Goal: Transaction & Acquisition: Purchase product/service

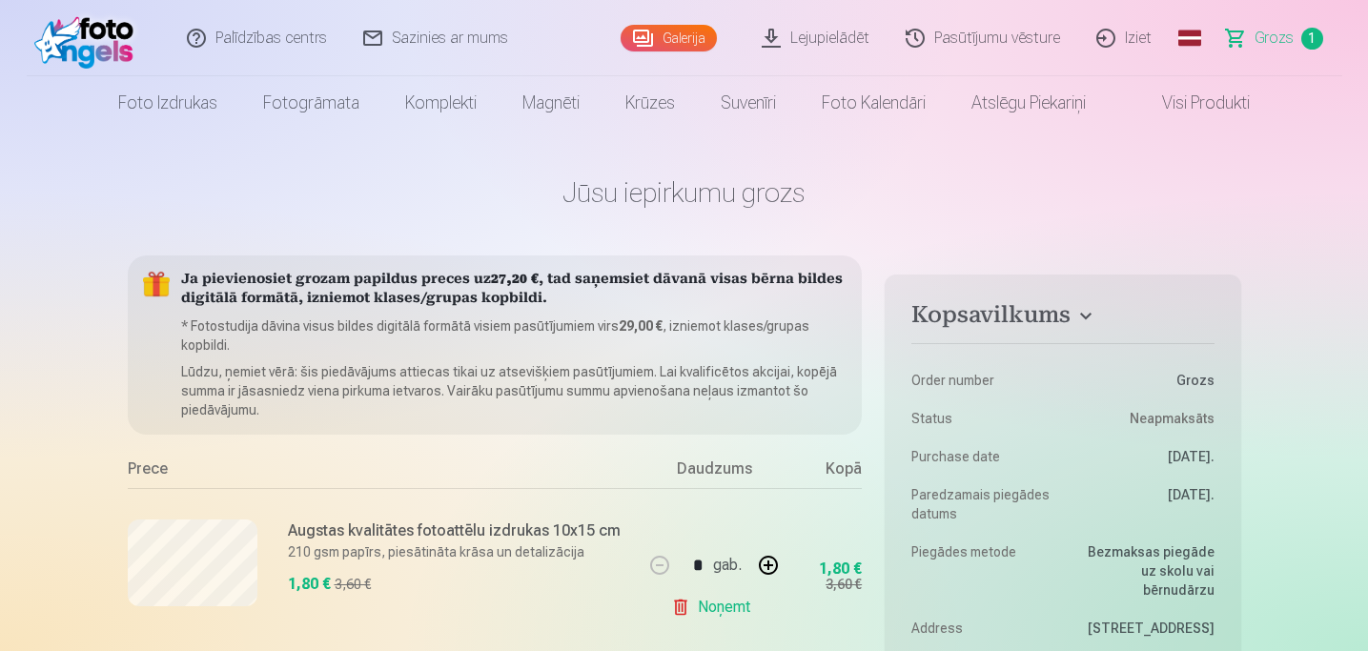
click at [810, 37] on link "Lejupielādēt" at bounding box center [816, 38] width 144 height 76
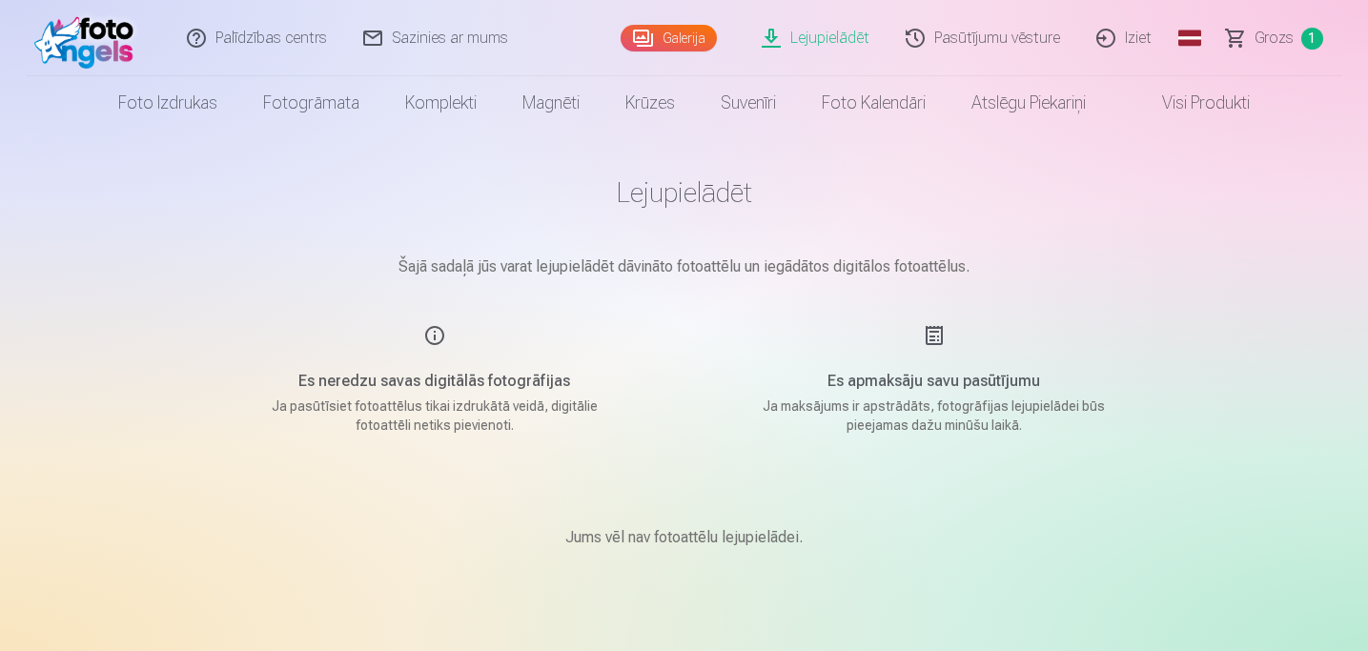
click at [1145, 43] on link "Iziet" at bounding box center [1124, 38] width 91 height 76
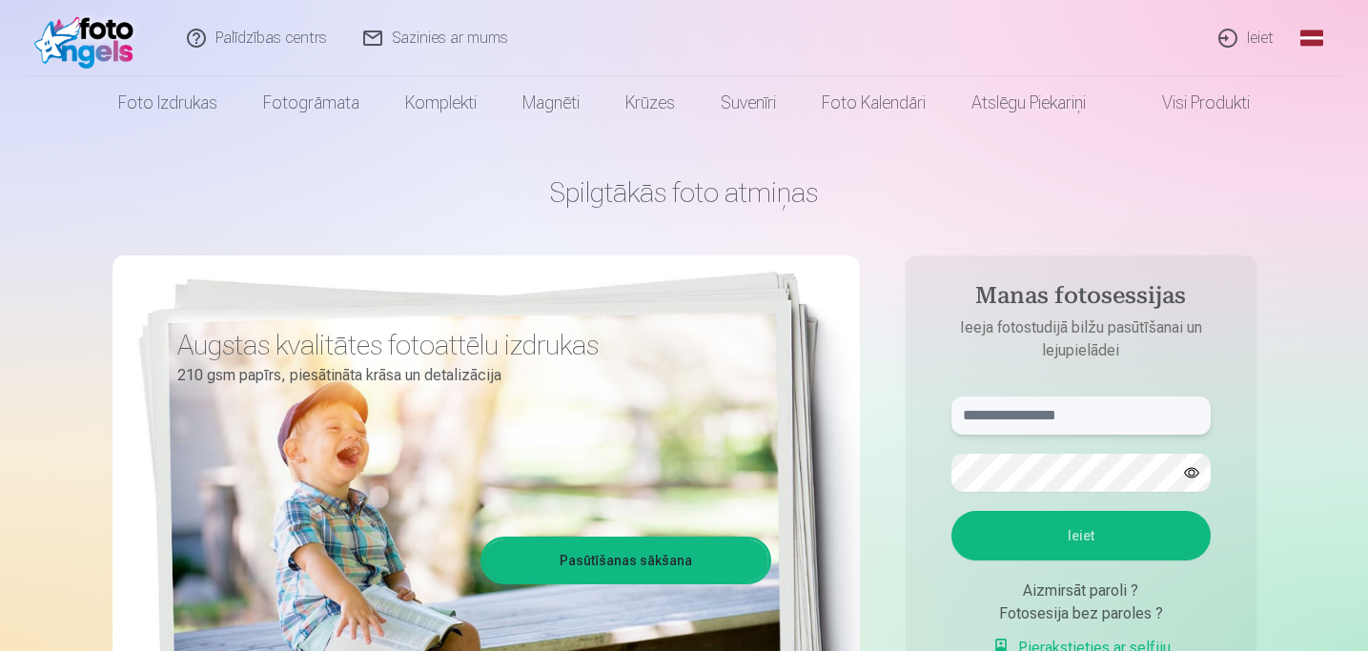
click at [1044, 418] on input "text" at bounding box center [1080, 415] width 259 height 38
type input "*"
type input "**********"
click at [1110, 539] on button "Ieiet" at bounding box center [1080, 536] width 259 height 50
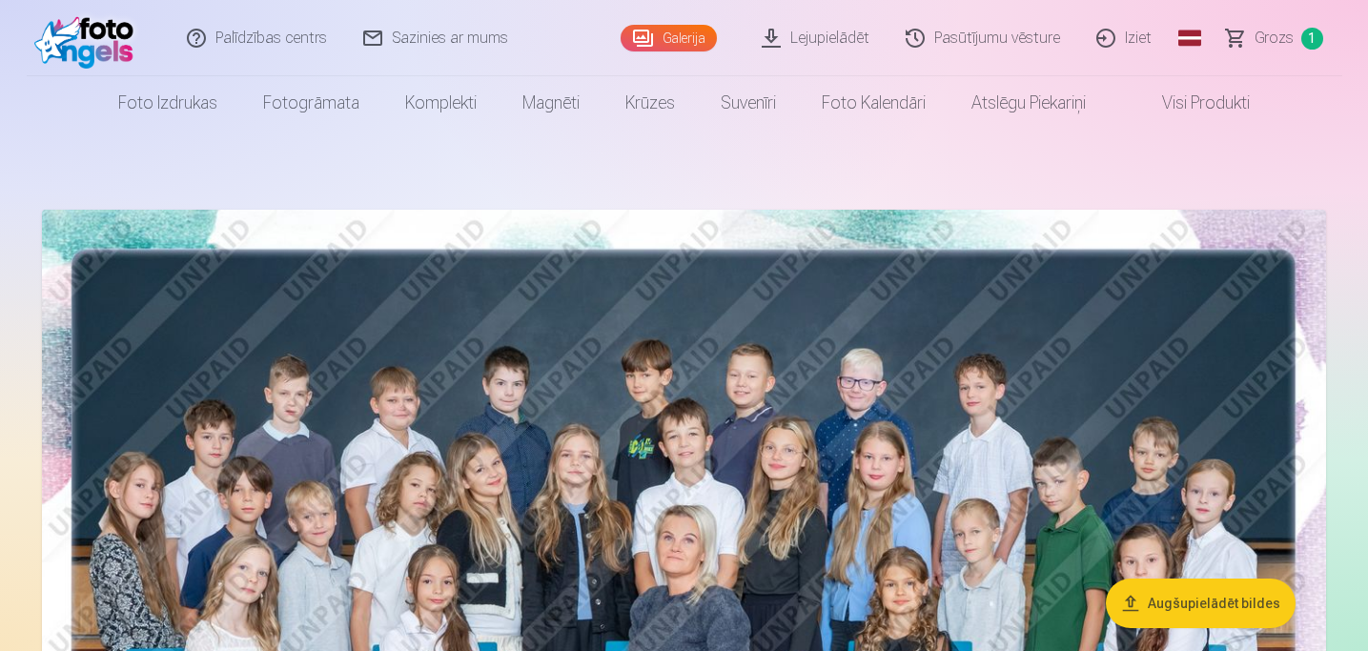
click at [832, 35] on link "Lejupielādēt" at bounding box center [816, 38] width 144 height 76
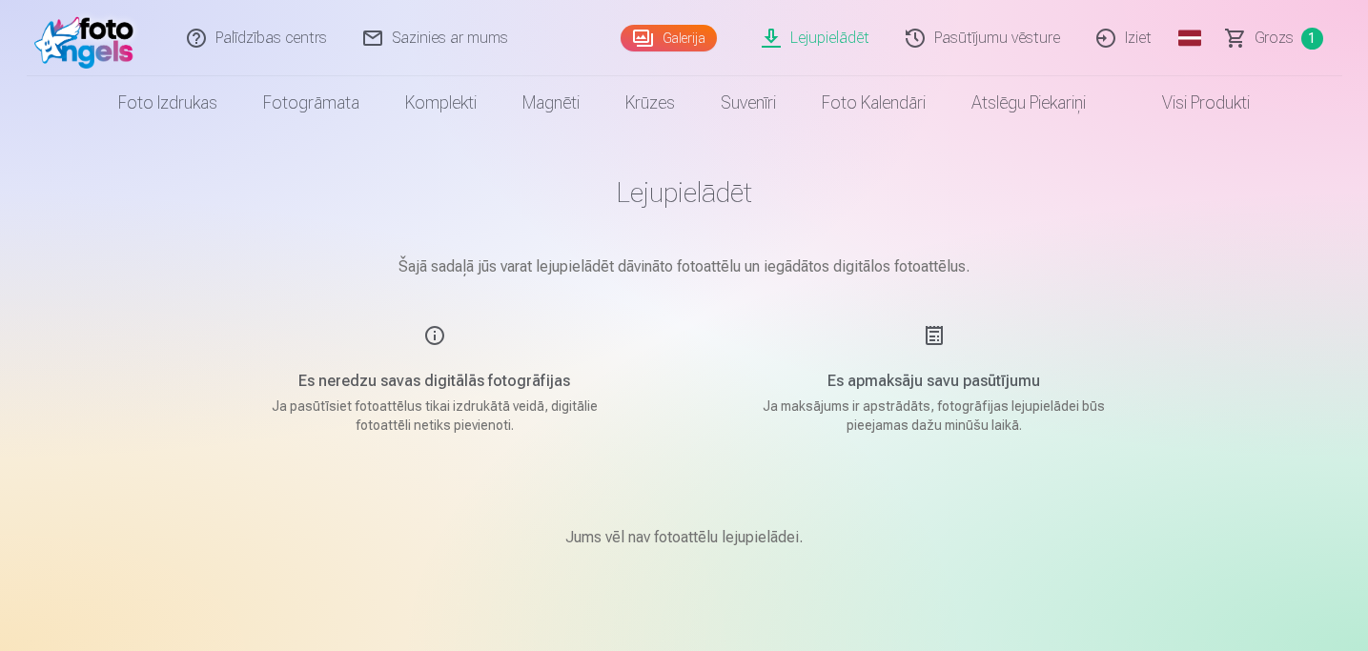
click at [642, 549] on div "Jums vēl nav fotoattēlu lejupielādei." at bounding box center [684, 537] width 953 height 114
click at [1238, 42] on link "Grozs 1" at bounding box center [1274, 38] width 133 height 76
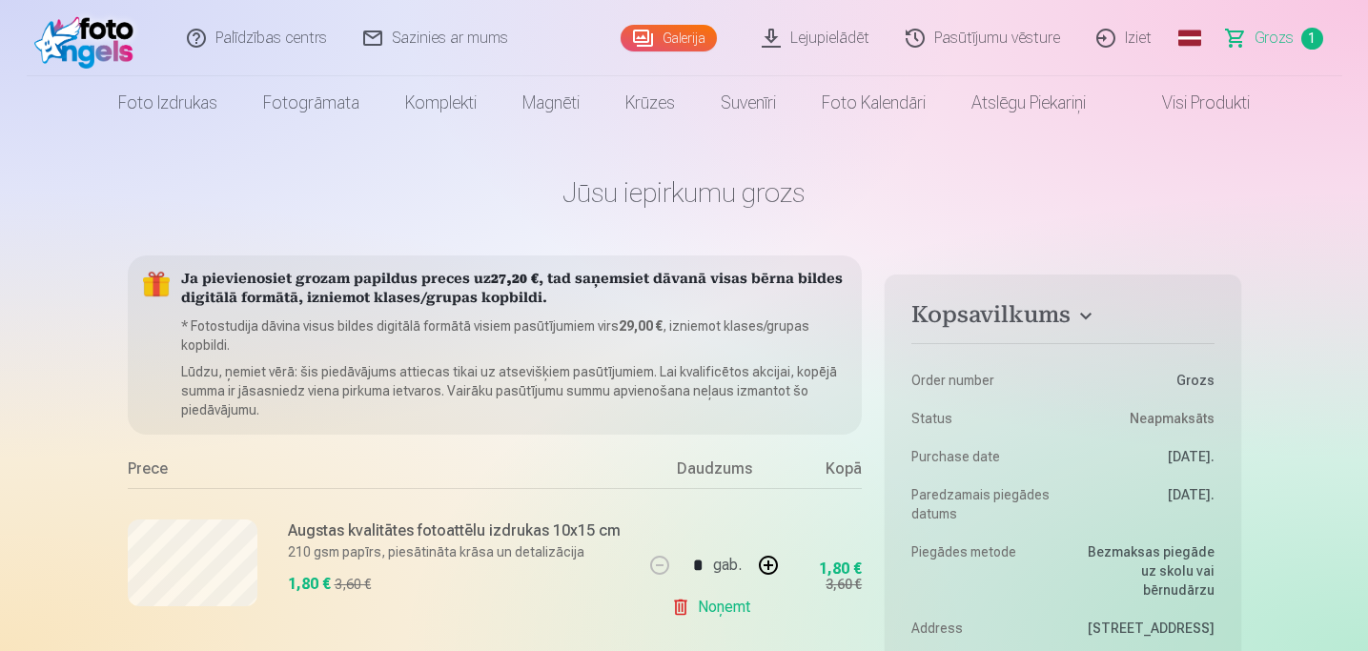
click at [480, 34] on link "Sazinies ar mums" at bounding box center [436, 38] width 181 height 76
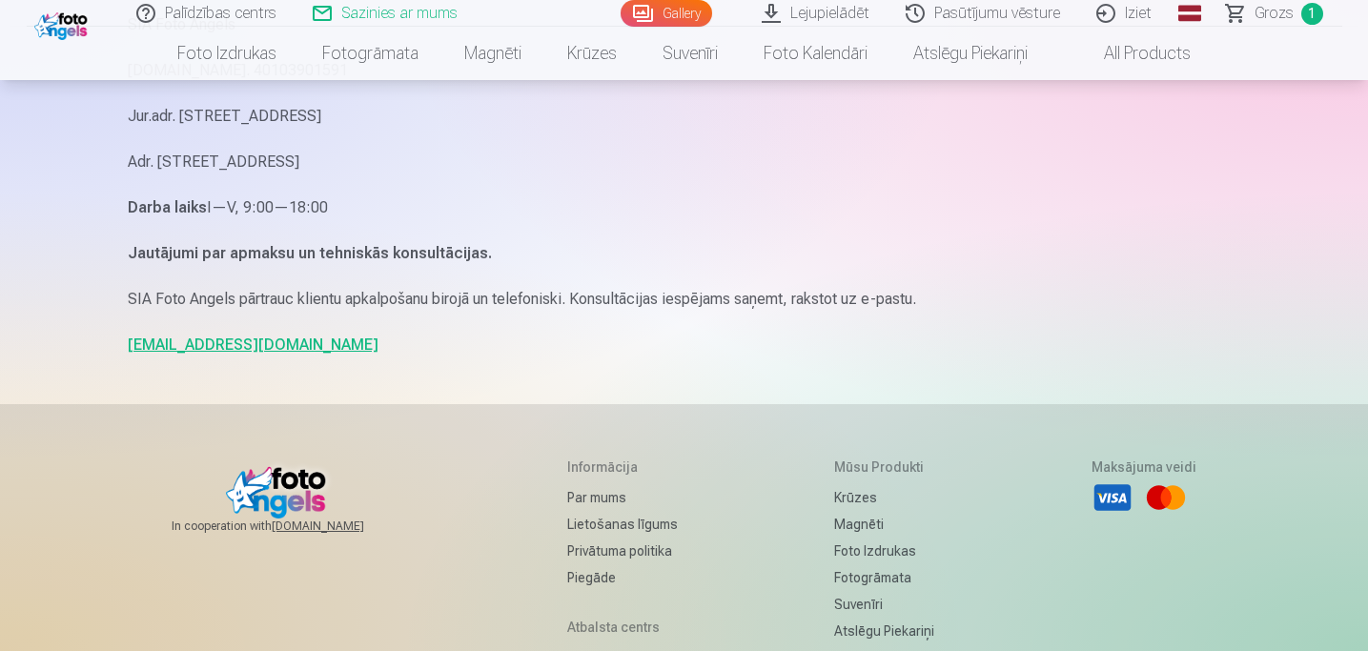
scroll to position [250, 0]
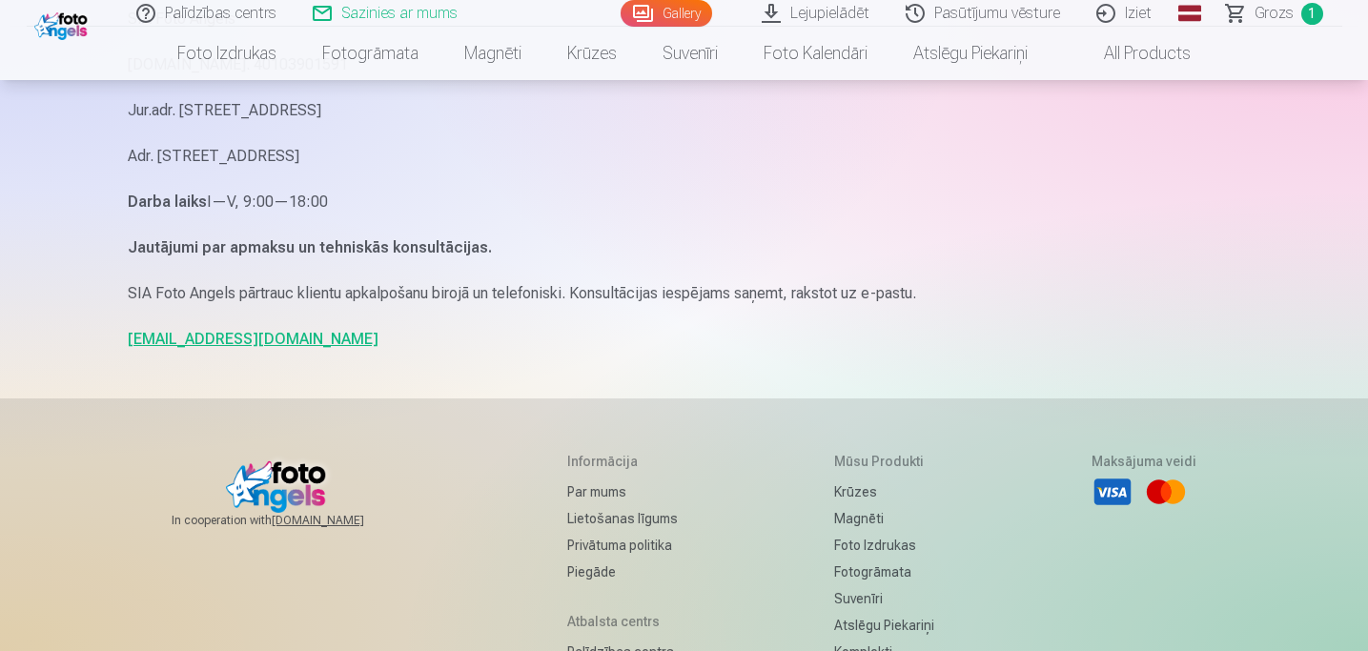
click at [954, 23] on link "Pasūtījumu vēsture" at bounding box center [983, 13] width 191 height 27
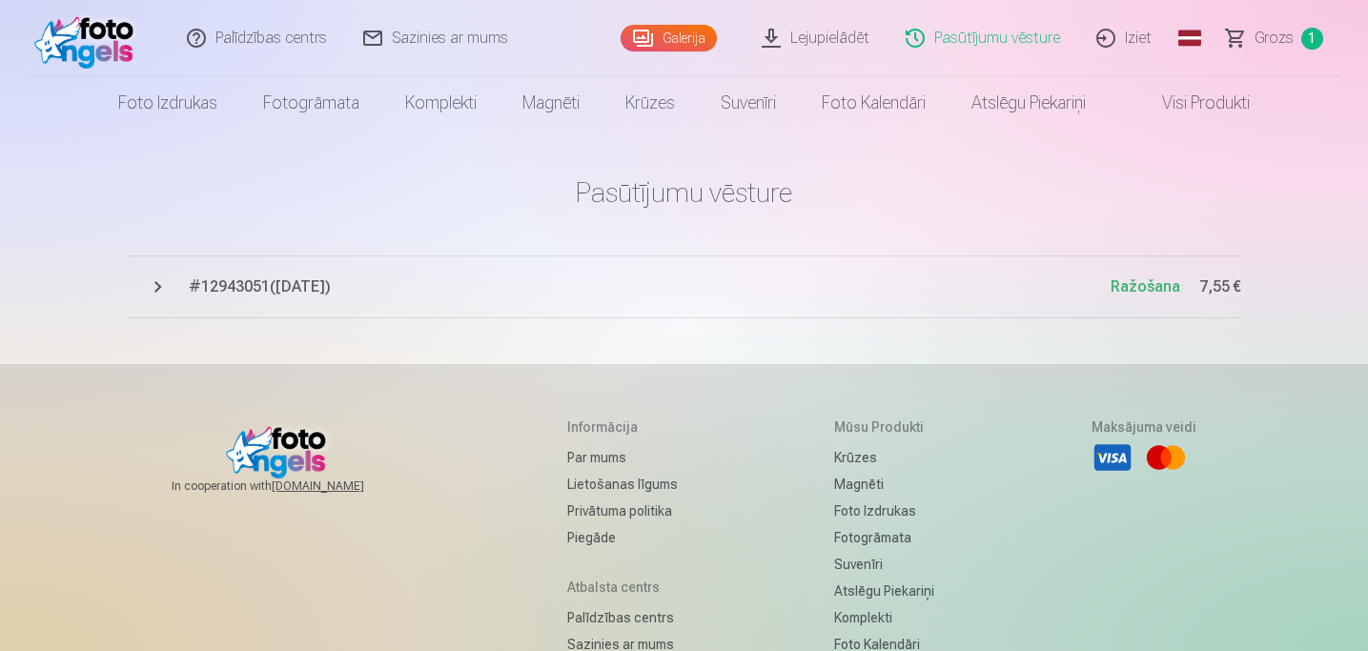
click at [155, 285] on button "# 12943051 ( 8.10.2025 ) Ražošana 7,55 €" at bounding box center [684, 286] width 1113 height 63
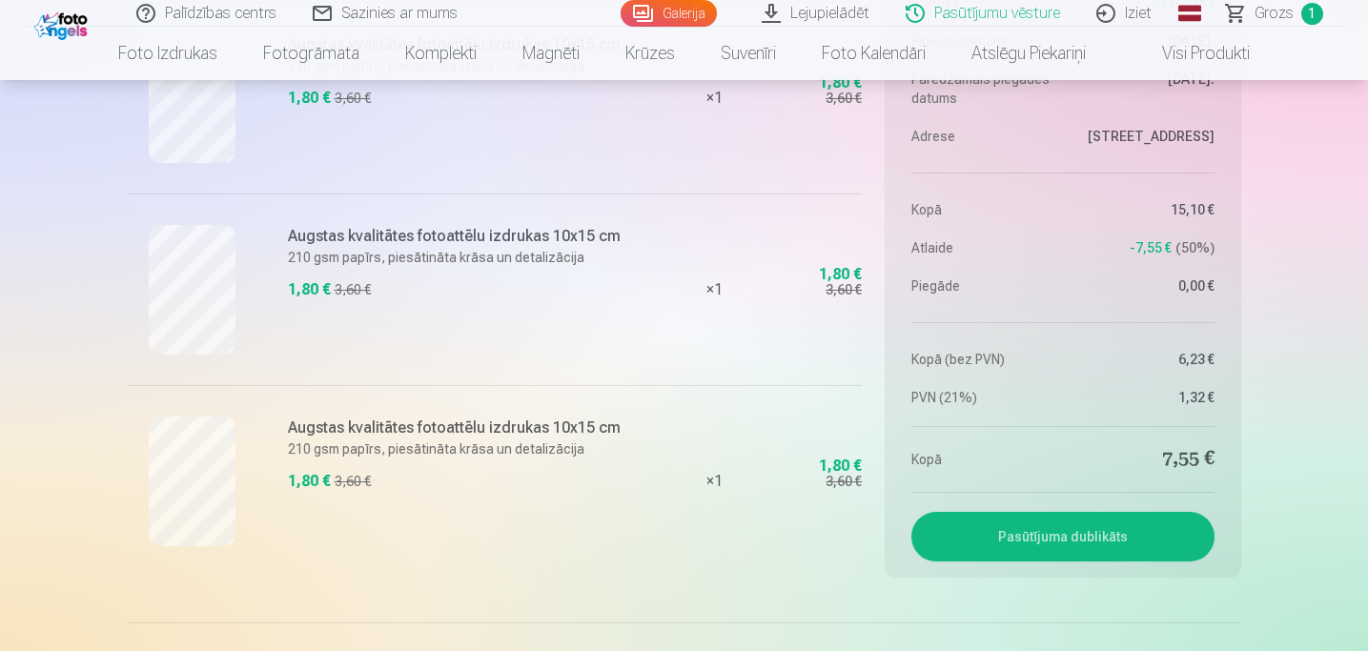
scroll to position [563, 0]
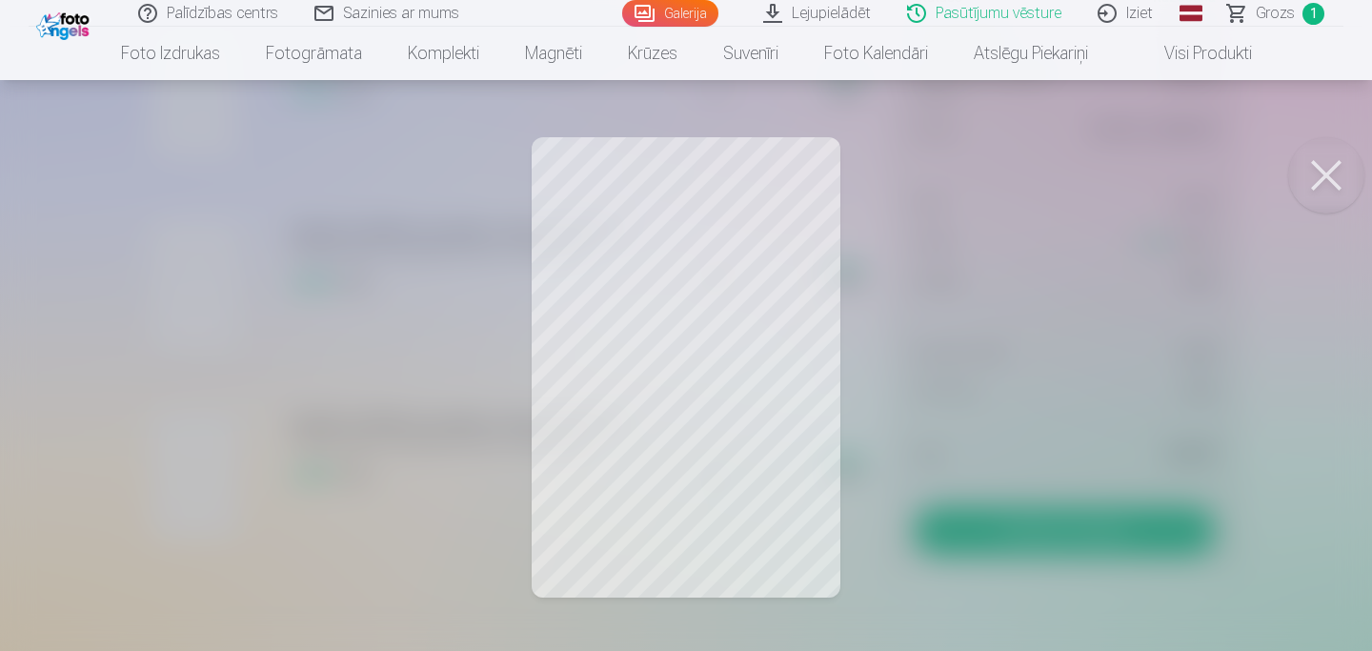
click at [502, 129] on div at bounding box center [686, 325] width 1372 height 651
click at [1328, 182] on button at bounding box center [1326, 175] width 76 height 76
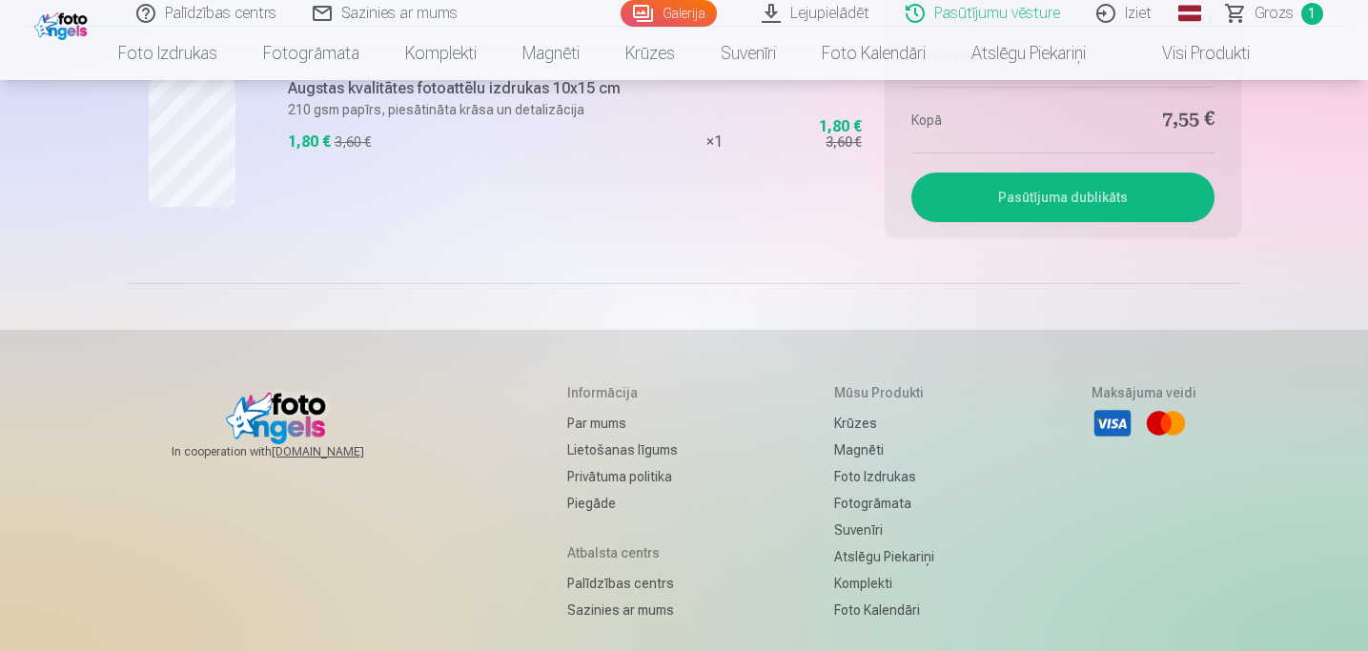
scroll to position [1100, 0]
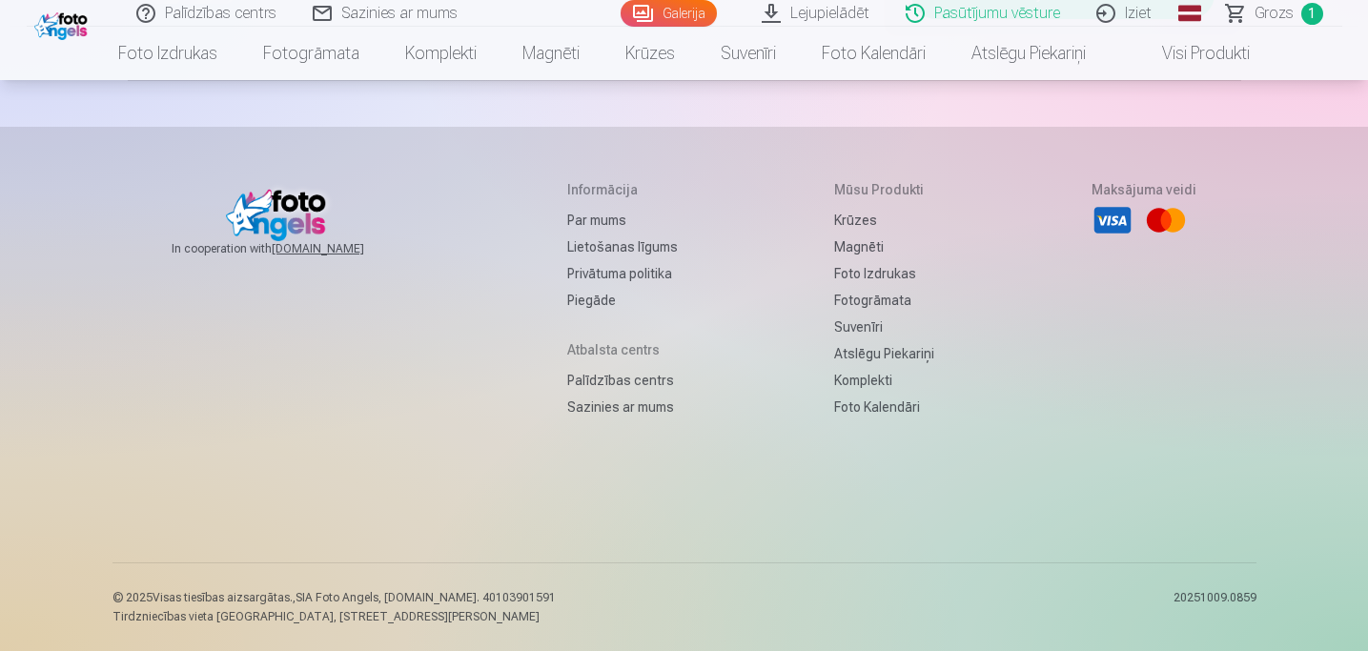
click at [637, 404] on link "Sazinies ar mums" at bounding box center [622, 407] width 111 height 27
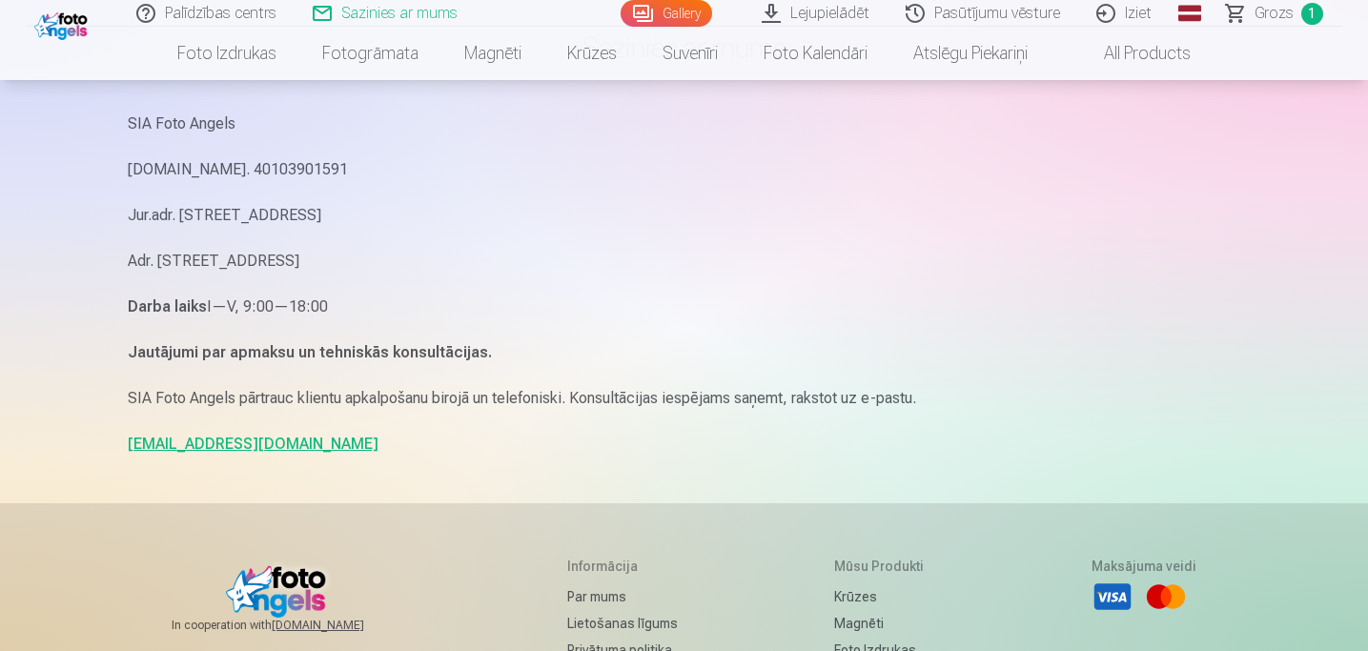
scroll to position [144, 0]
click at [206, 450] on link "info@fotoangels.lv" at bounding box center [253, 445] width 251 height 18
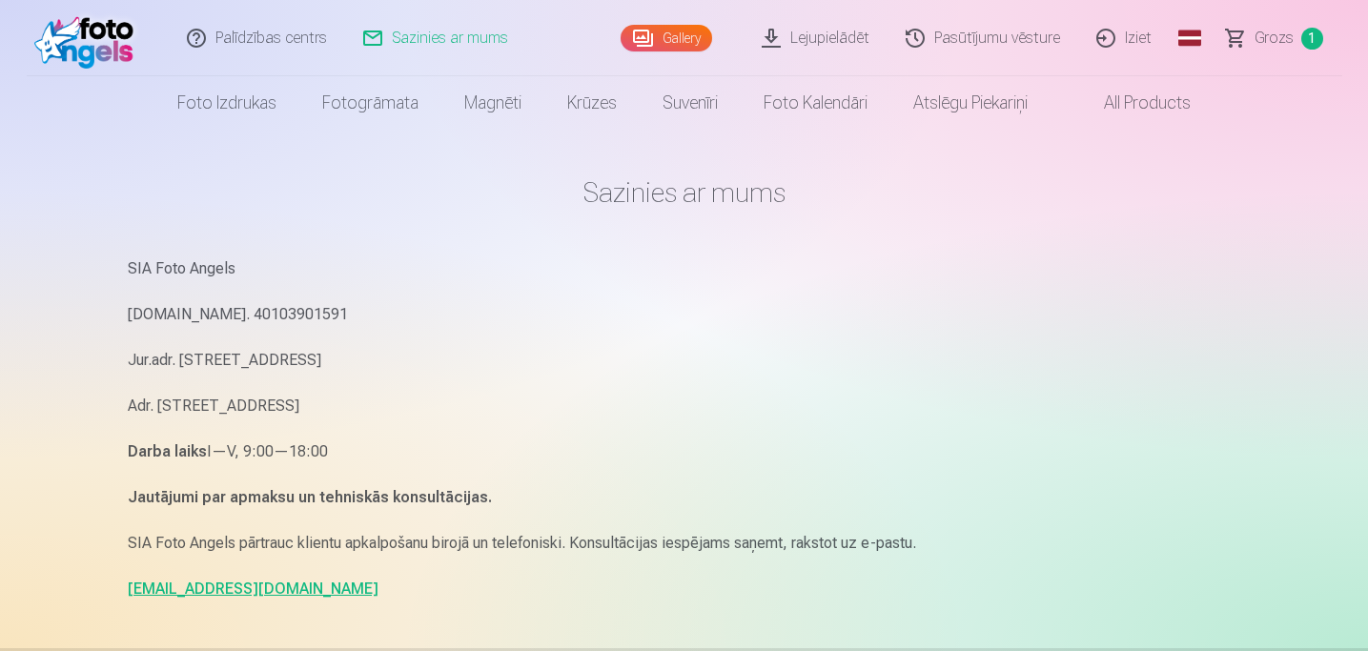
click at [825, 39] on link "Lejupielādēt" at bounding box center [816, 38] width 144 height 76
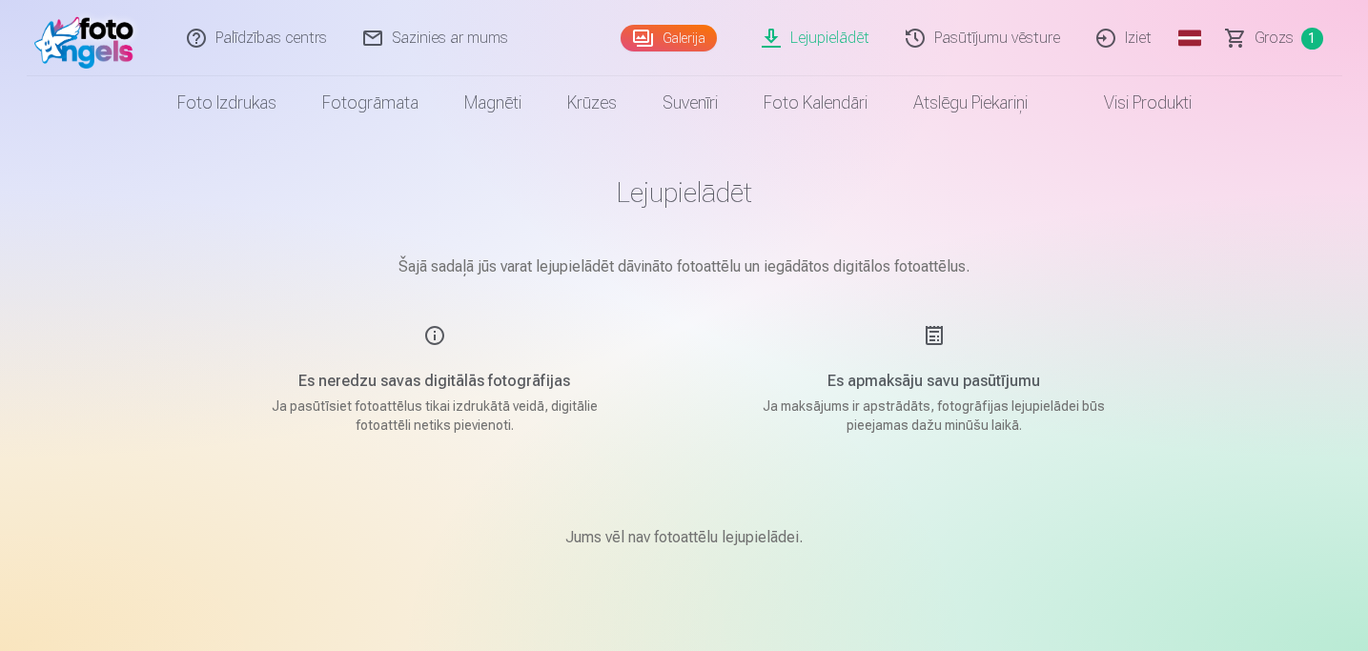
click at [1280, 35] on span "Grozs" at bounding box center [1273, 38] width 39 height 23
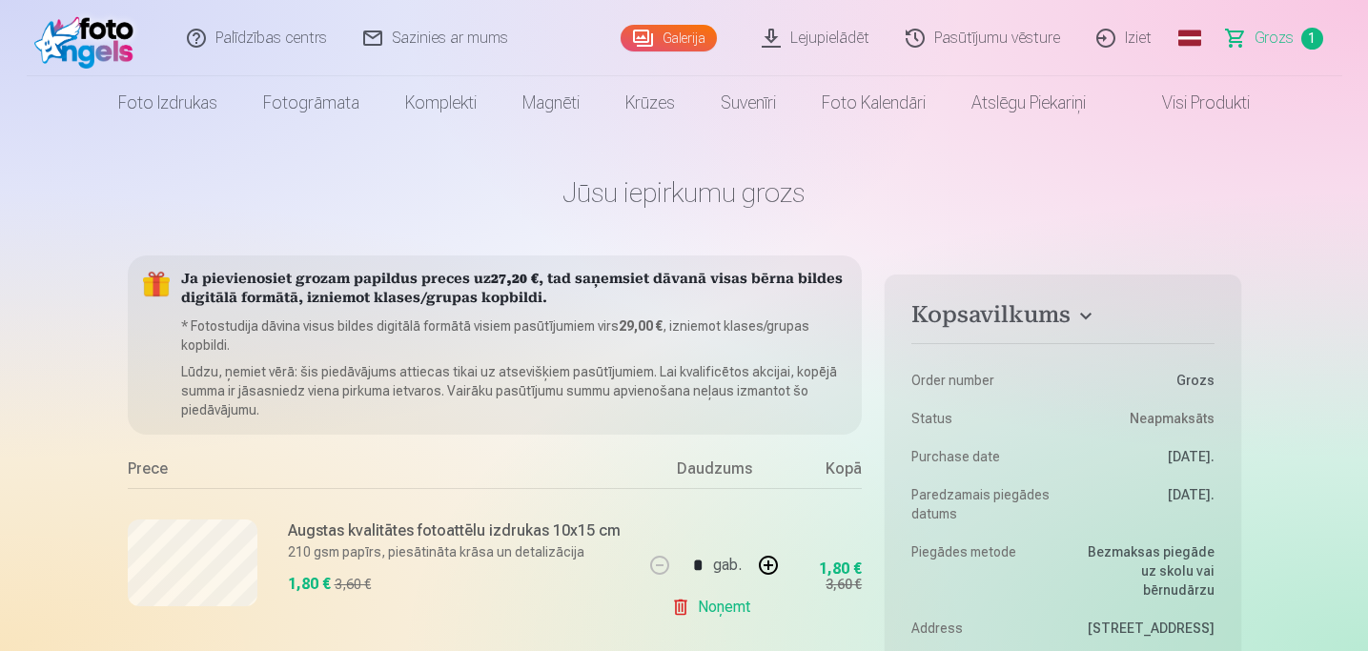
click at [980, 35] on link "Pasūtījumu vēsture" at bounding box center [983, 38] width 191 height 76
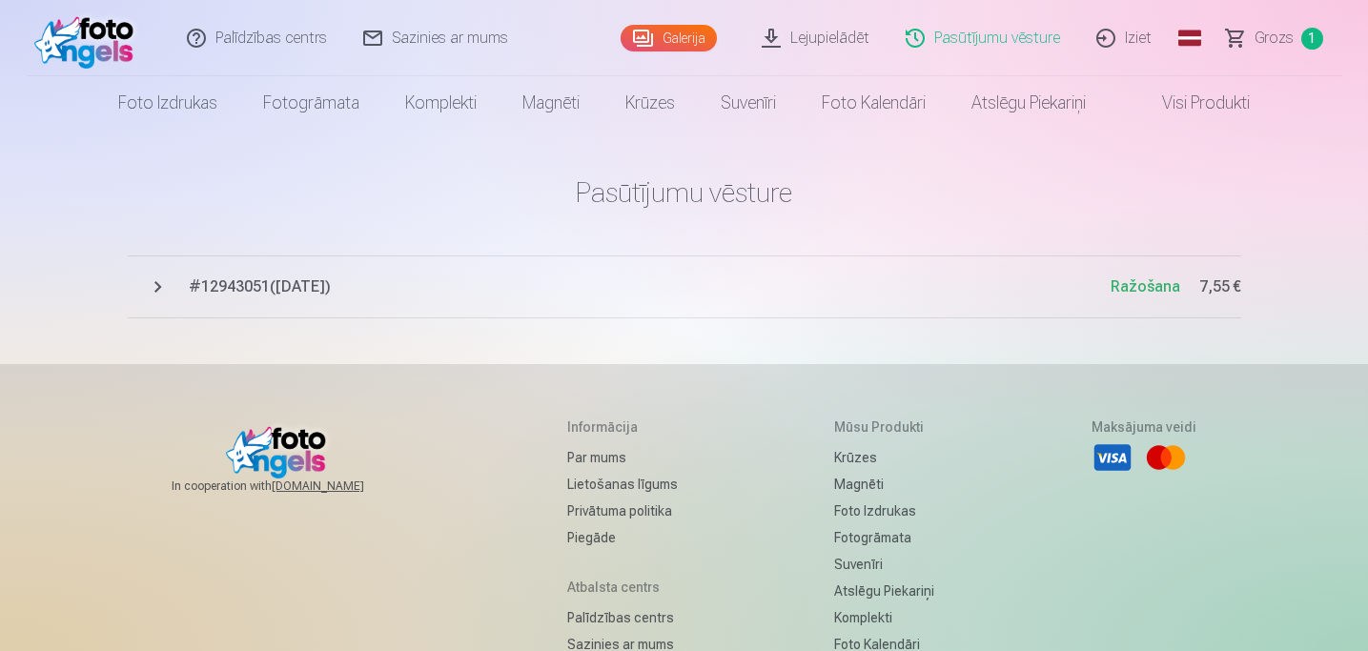
click at [150, 289] on button "# 12943051 ( 8.10.2025 ) Ražošana 7,55 €" at bounding box center [684, 286] width 1113 height 63
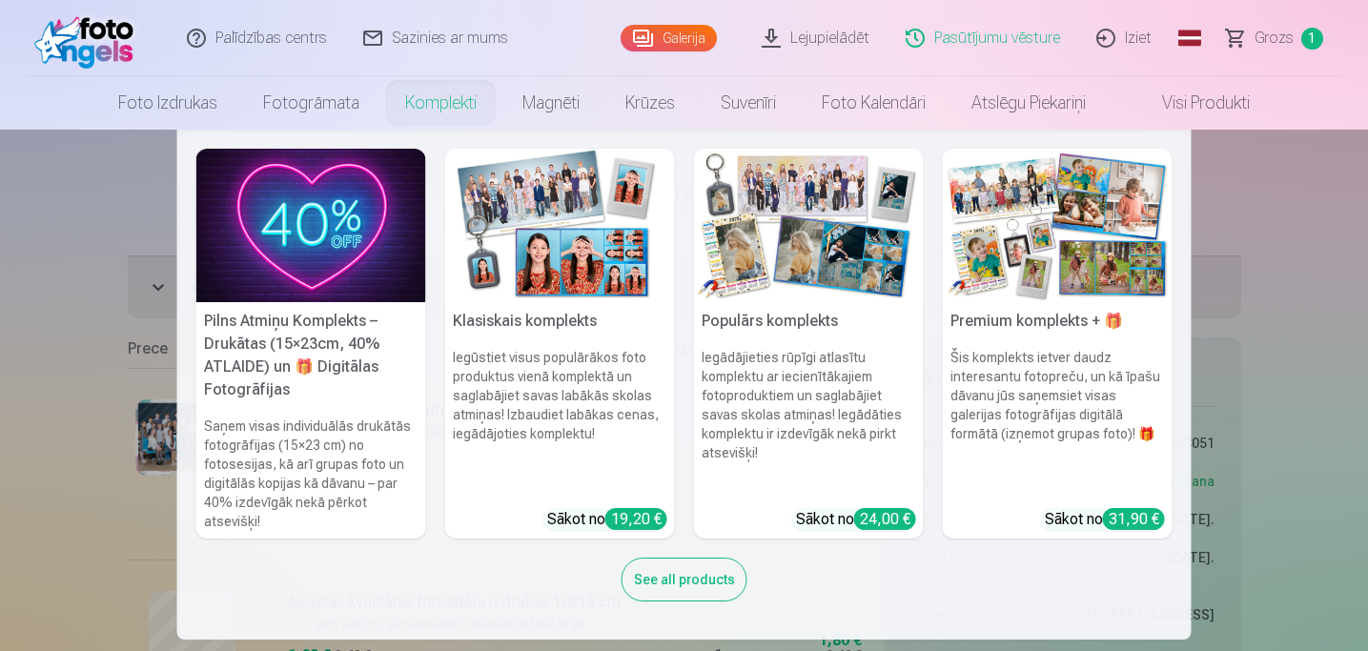
click at [431, 93] on link "Komplekti" at bounding box center [440, 102] width 117 height 53
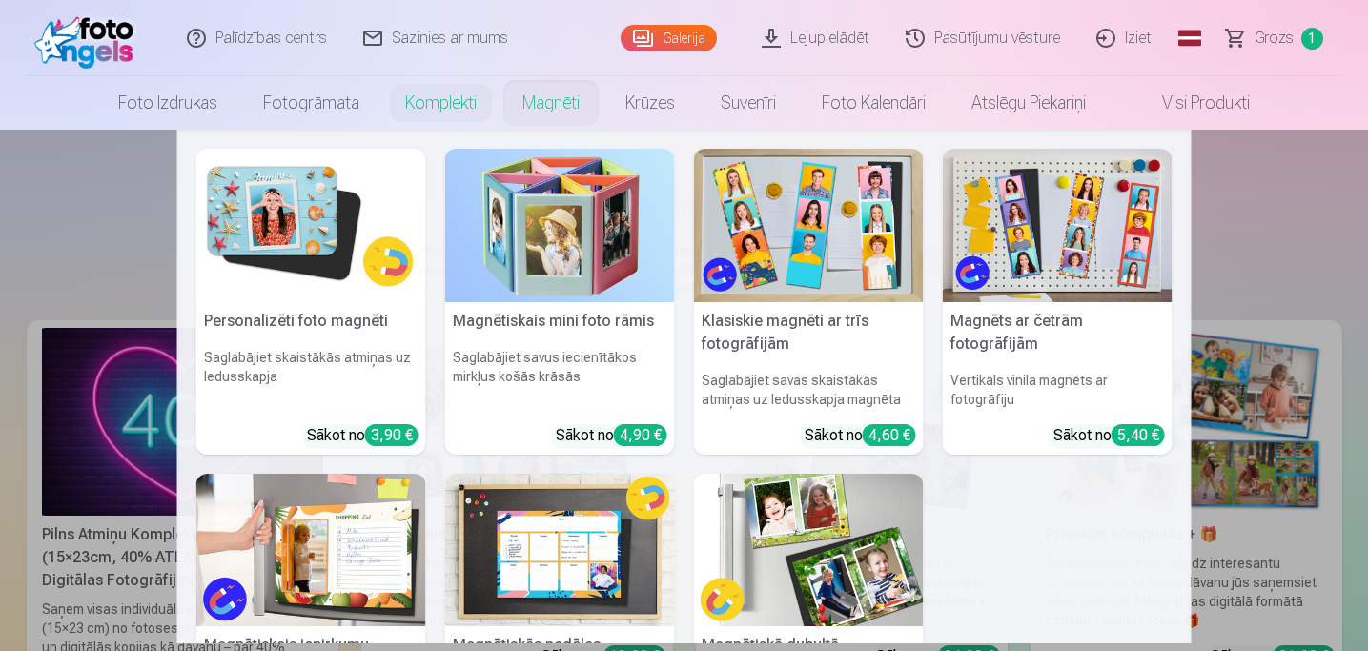
click at [544, 98] on link "Magnēti" at bounding box center [550, 102] width 103 height 53
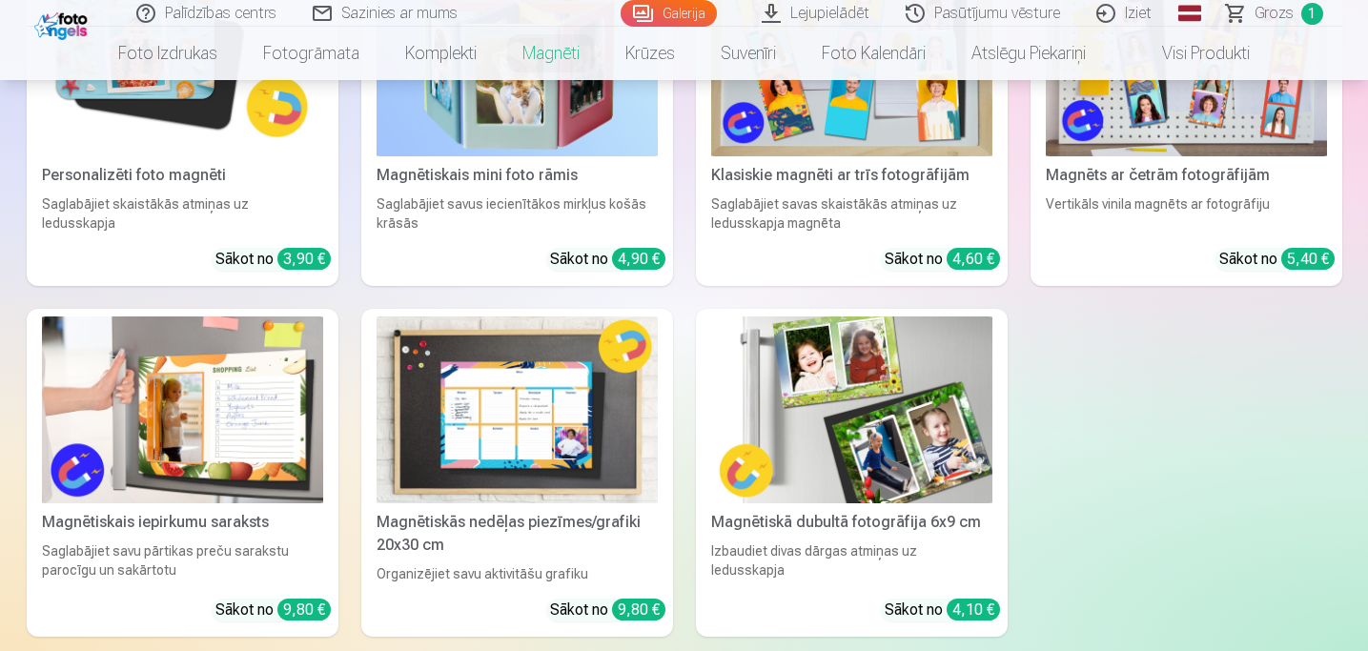
scroll to position [426, 0]
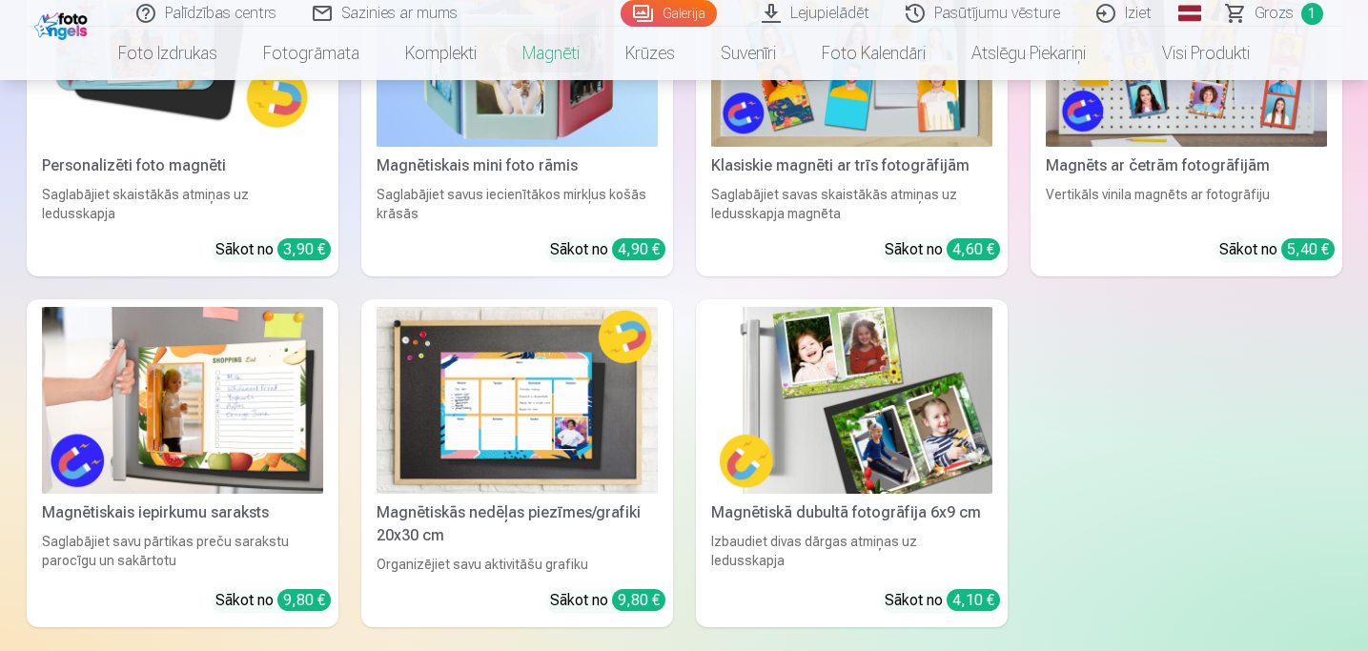
click at [847, 383] on img at bounding box center [851, 401] width 281 height 188
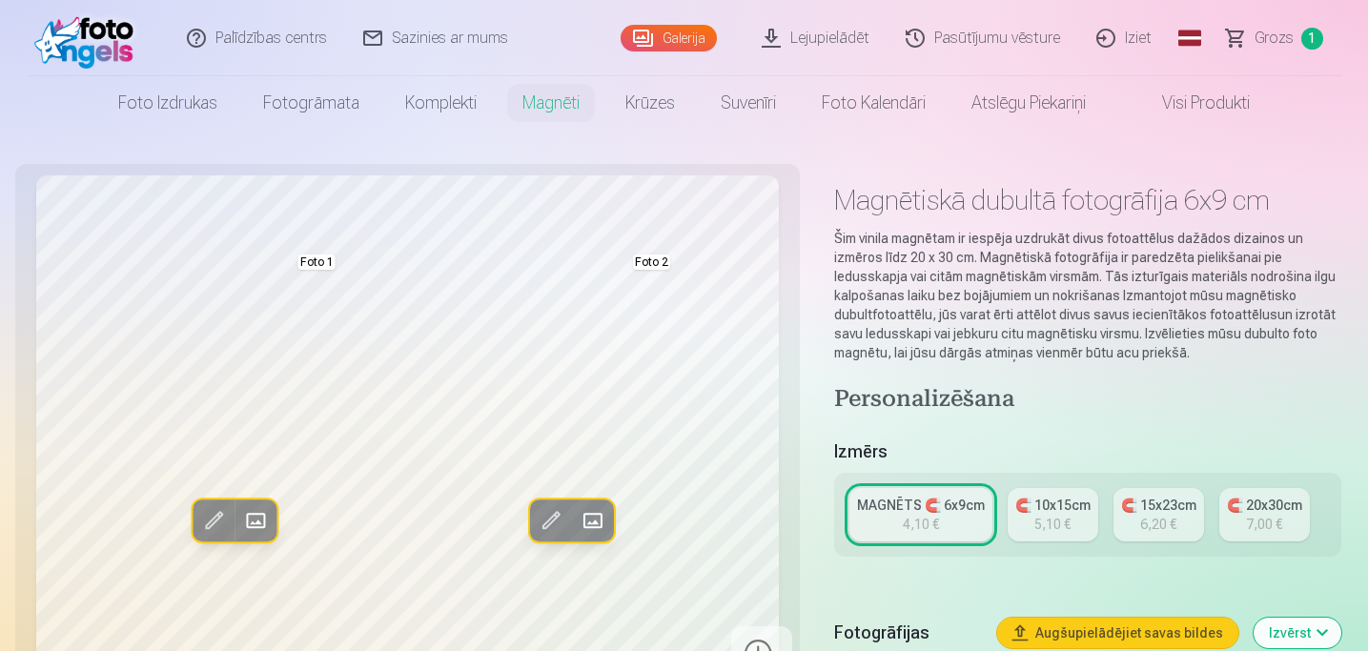
click at [849, 46] on link "Lejupielādēt" at bounding box center [816, 38] width 144 height 76
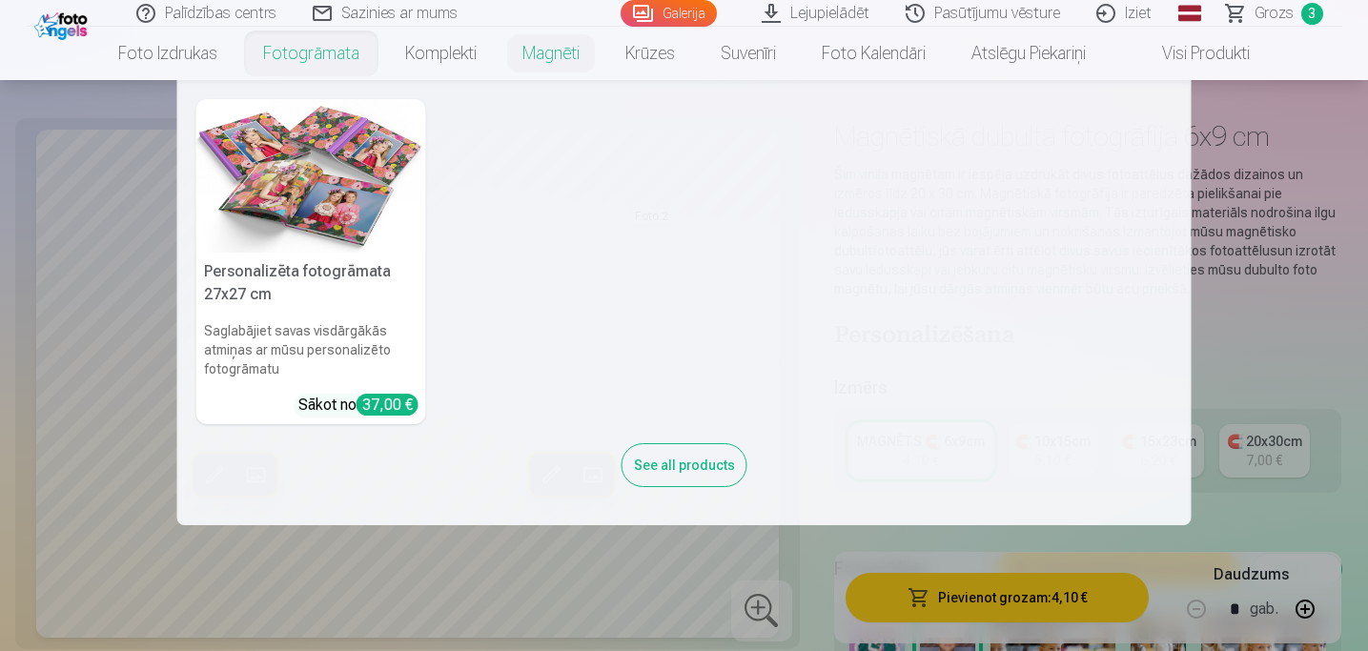
scroll to position [70, 0]
click at [76, 112] on nav "Personalizēta fotogrāmata 27x27 cm Saglabājiet savas visdārgākās atmiņas ar mūs…" at bounding box center [684, 302] width 1368 height 445
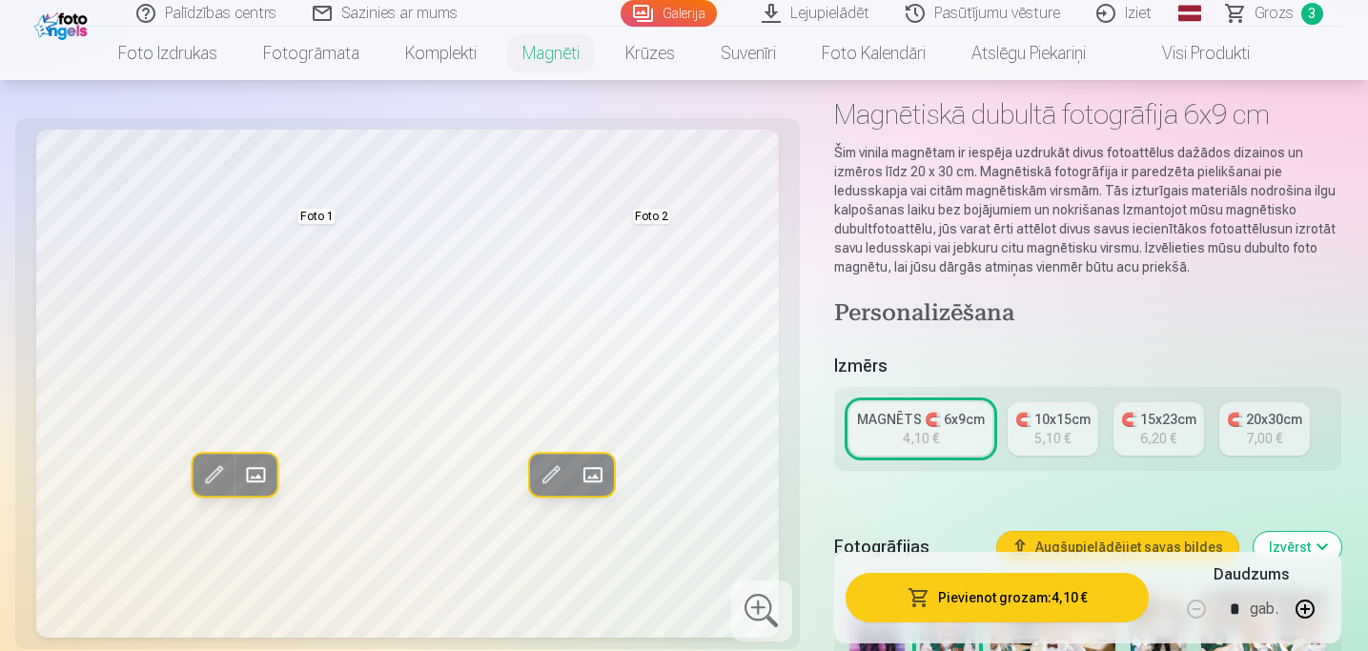
scroll to position [88, 0]
